Goal: Check status: Check status

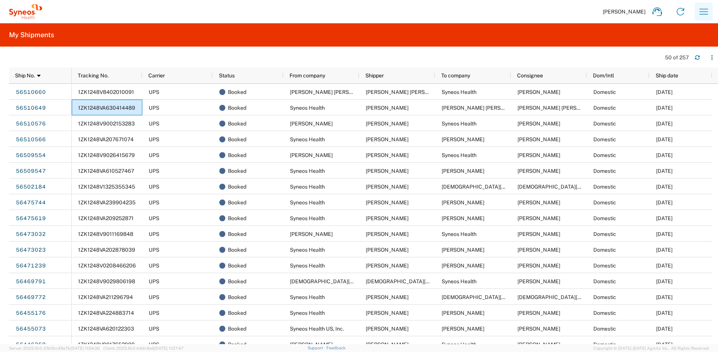
click at [700, 7] on icon "button" at bounding box center [704, 12] width 12 height 12
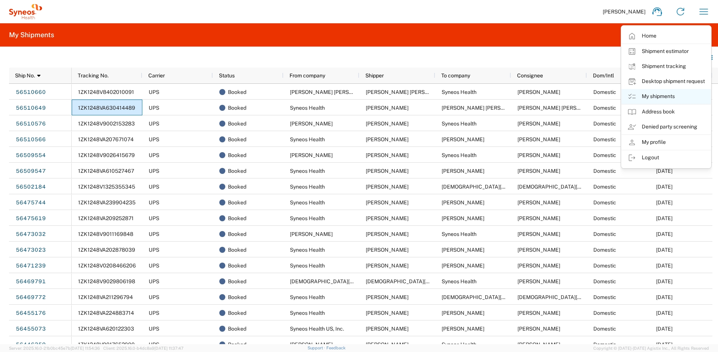
click at [668, 97] on link "My shipments" at bounding box center [665, 96] width 89 height 15
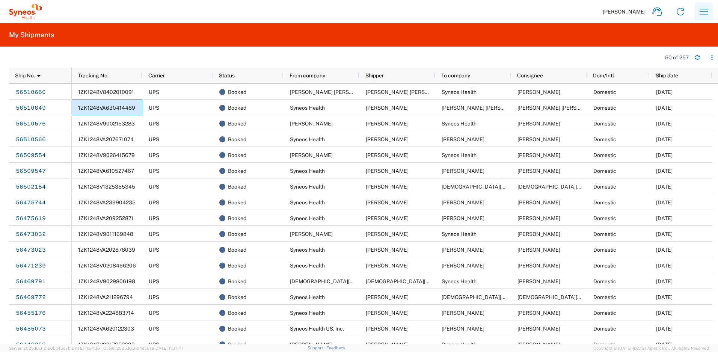
click at [702, 12] on icon "button" at bounding box center [704, 12] width 12 height 12
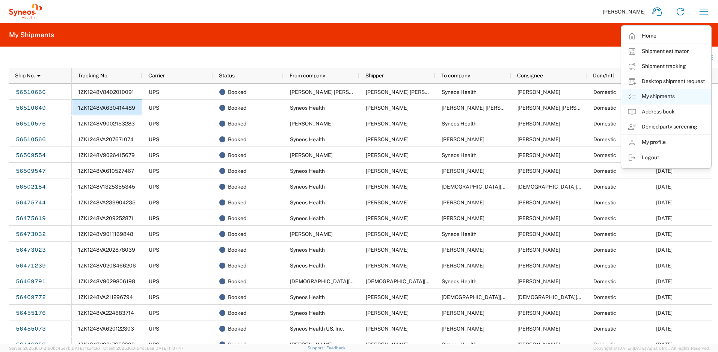
click at [650, 93] on link "My shipments" at bounding box center [665, 96] width 89 height 15
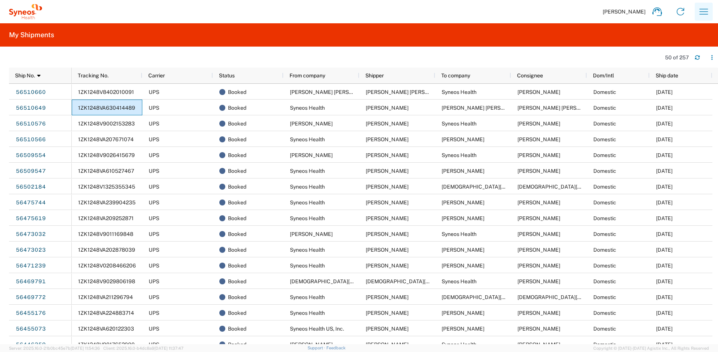
click at [702, 13] on icon "button" at bounding box center [704, 12] width 12 height 12
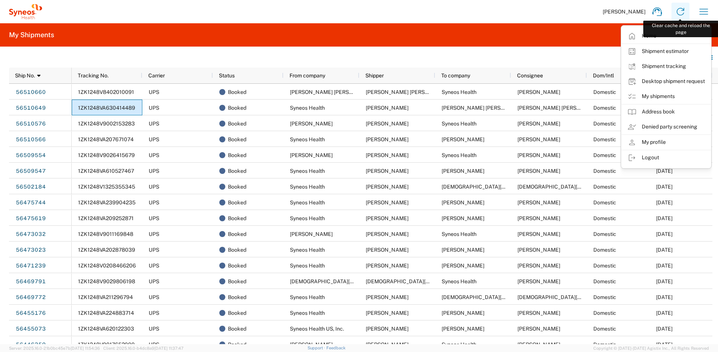
click at [680, 9] on icon at bounding box center [680, 12] width 12 height 12
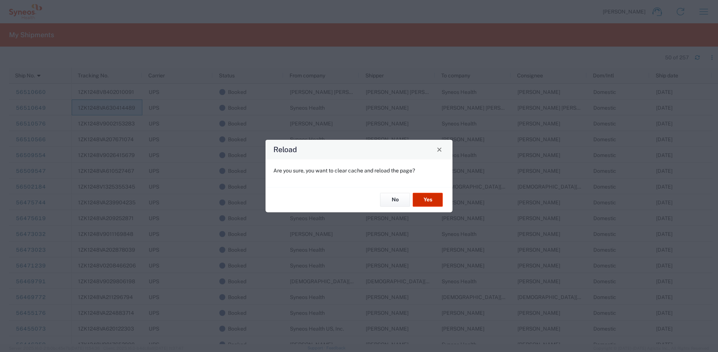
click at [428, 199] on button "Yes" at bounding box center [428, 200] width 30 height 14
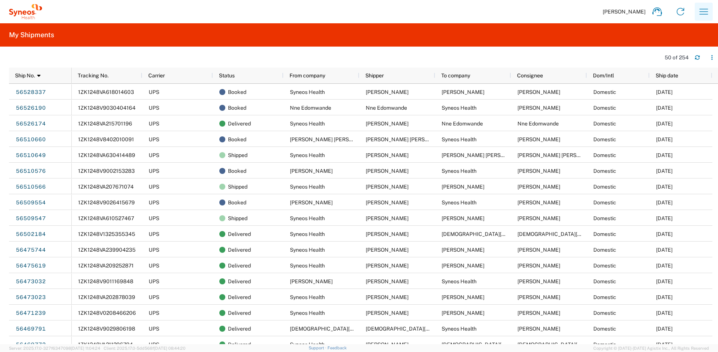
click at [704, 12] on icon "button" at bounding box center [704, 12] width 12 height 12
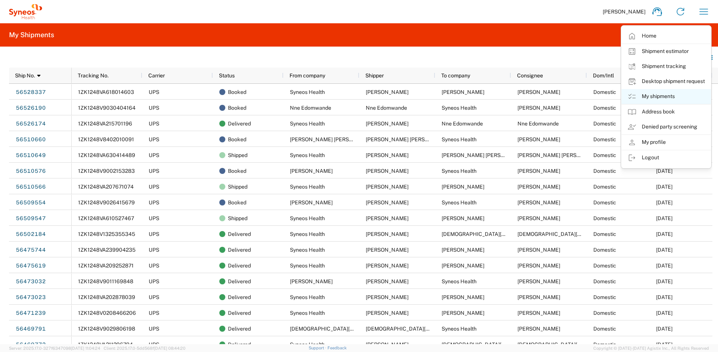
click at [654, 93] on link "My shipments" at bounding box center [665, 96] width 89 height 15
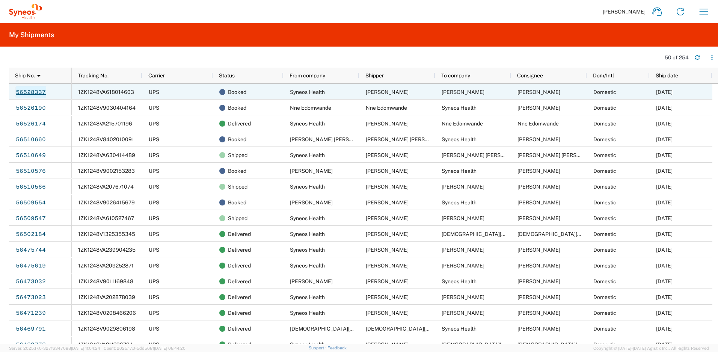
click at [30, 91] on link "56528337" at bounding box center [30, 92] width 31 height 12
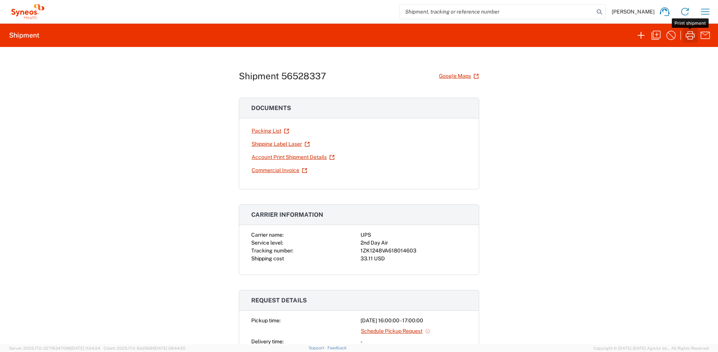
click at [692, 39] on icon "button" at bounding box center [690, 35] width 9 height 8
